Goal: Check status

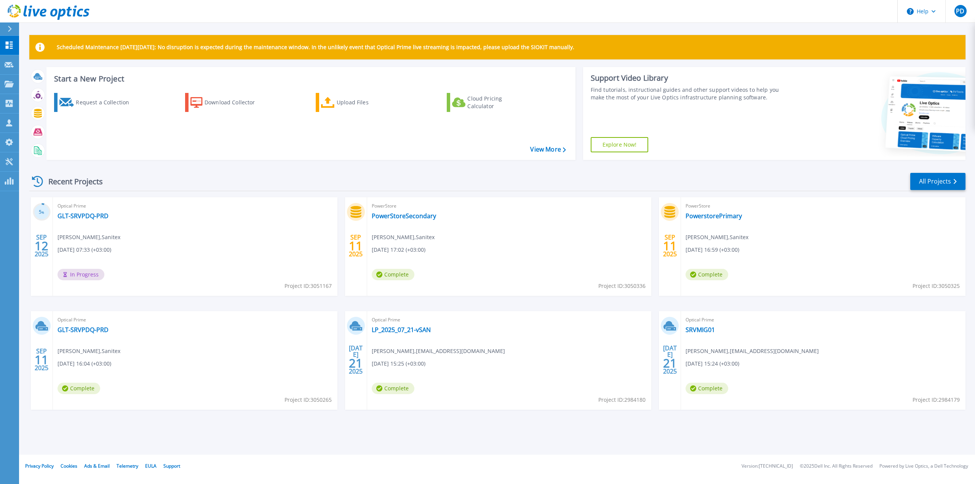
click at [82, 276] on span "In Progress" at bounding box center [81, 274] width 47 height 11
click at [82, 216] on link "GLT-SRVPDQ-PRD" at bounding box center [83, 216] width 51 height 8
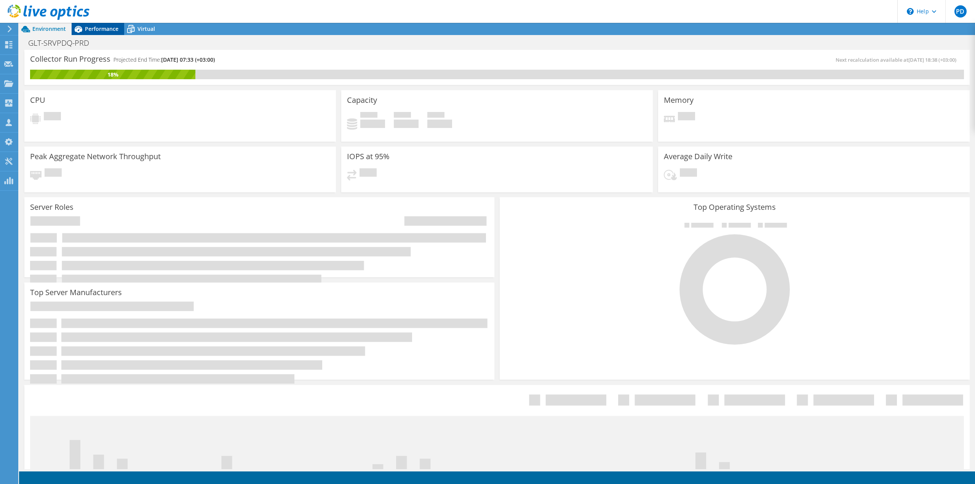
click at [108, 29] on span "Performance" at bounding box center [102, 28] width 34 height 7
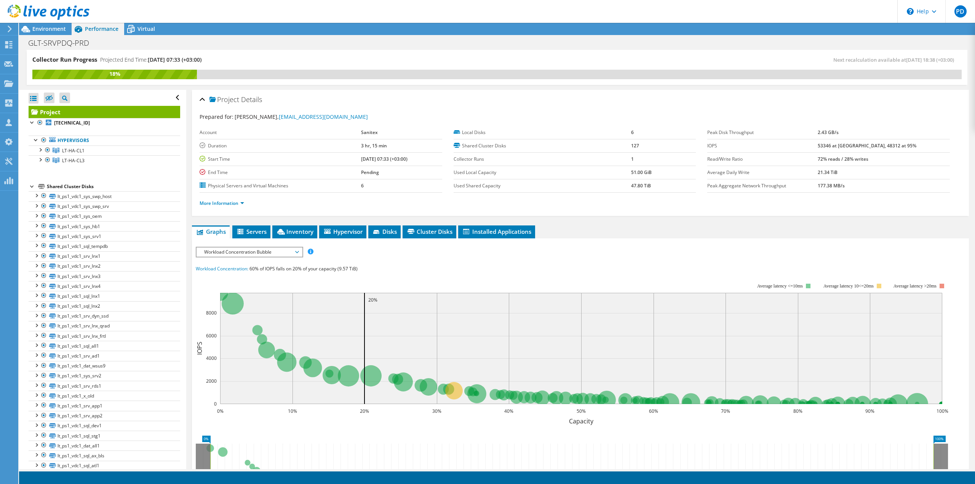
click at [229, 205] on li "More Information" at bounding box center [224, 203] width 49 height 8
click at [229, 201] on link "More Information" at bounding box center [222, 203] width 45 height 6
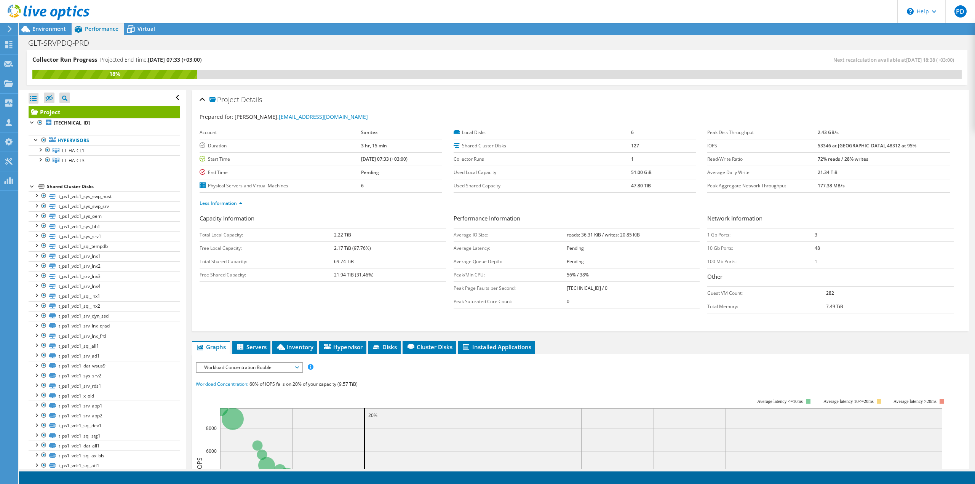
click at [610, 318] on div "Capacity Information Total Local Capacity: 2.22 TiB Free Local Capacity: 2.17 T…" at bounding box center [581, 271] width 762 height 115
